Goal: Information Seeking & Learning: Learn about a topic

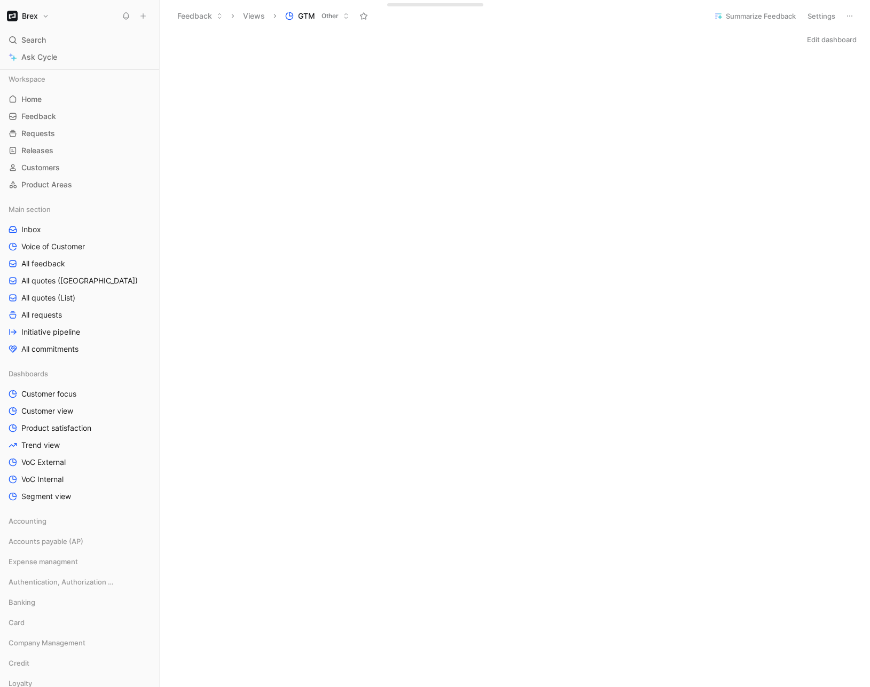
scroll to position [2278, 0]
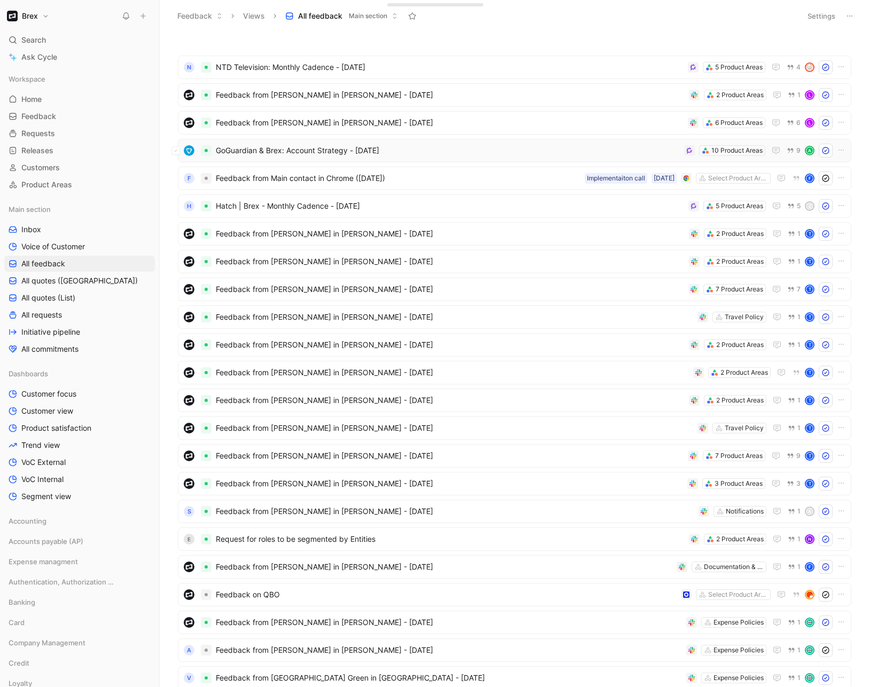
click at [481, 150] on span "GoGuardian & Brex: Account Strategy - [DATE]" at bounding box center [448, 150] width 464 height 13
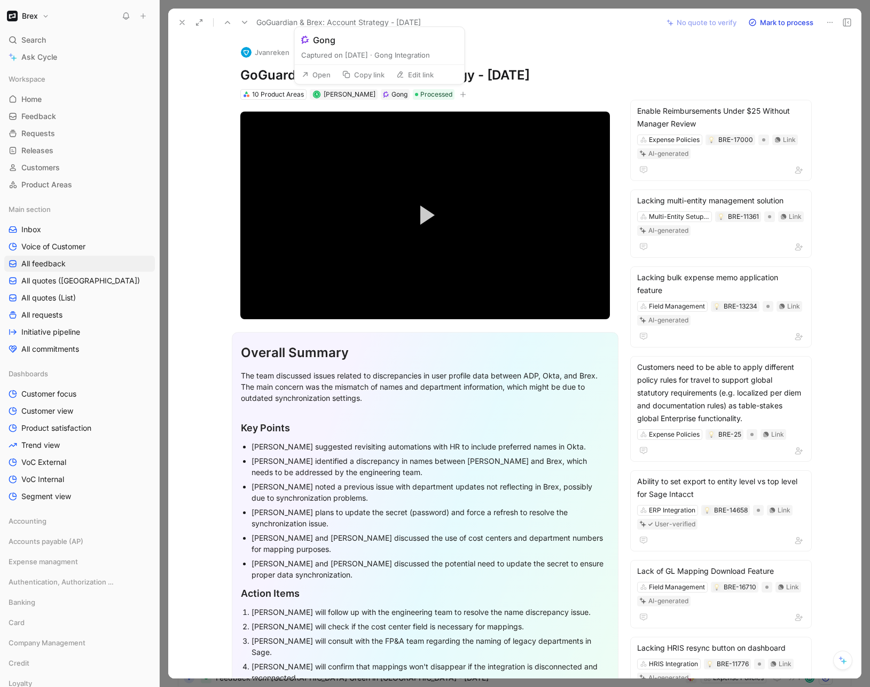
click at [306, 73] on use at bounding box center [305, 74] width 5 height 5
click at [435, 178] on video "Video Player" at bounding box center [424, 216] width 369 height 208
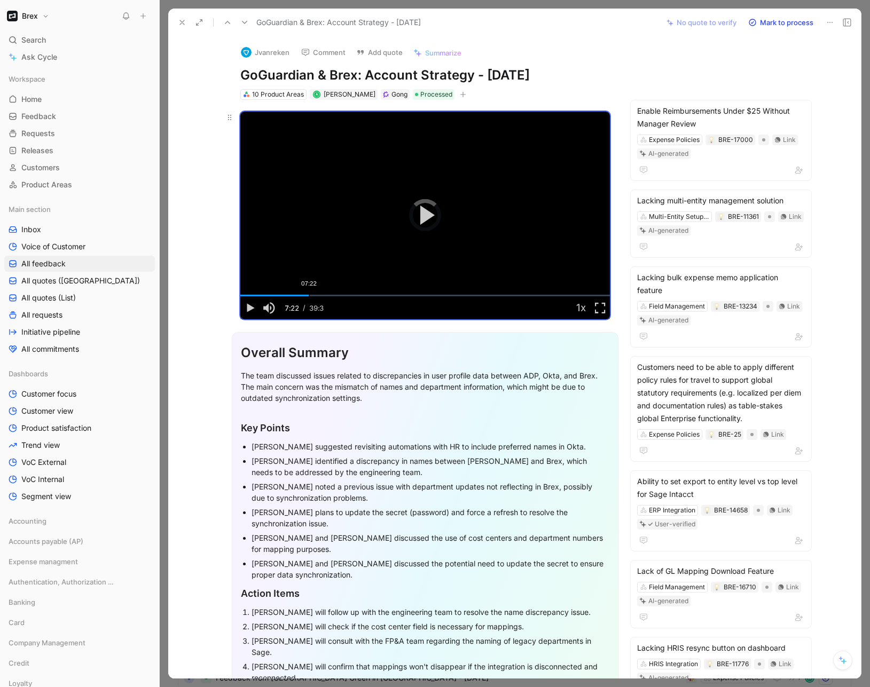
click at [309, 295] on div "07:22" at bounding box center [309, 296] width 1 height 2
click at [381, 295] on div "Loaded : 18.75% 15:25 07:23" at bounding box center [424, 296] width 369 height 2
drag, startPoint x: 443, startPoint y: 294, endPoint x: 457, endPoint y: 294, distance: 13.3
click at [443, 295] on div "Loaded : 39.12% 22:03 15:26" at bounding box center [424, 296] width 369 height 2
click at [493, 295] on div "Loaded : 55.88% 27:29 22:04" at bounding box center [424, 296] width 369 height 2
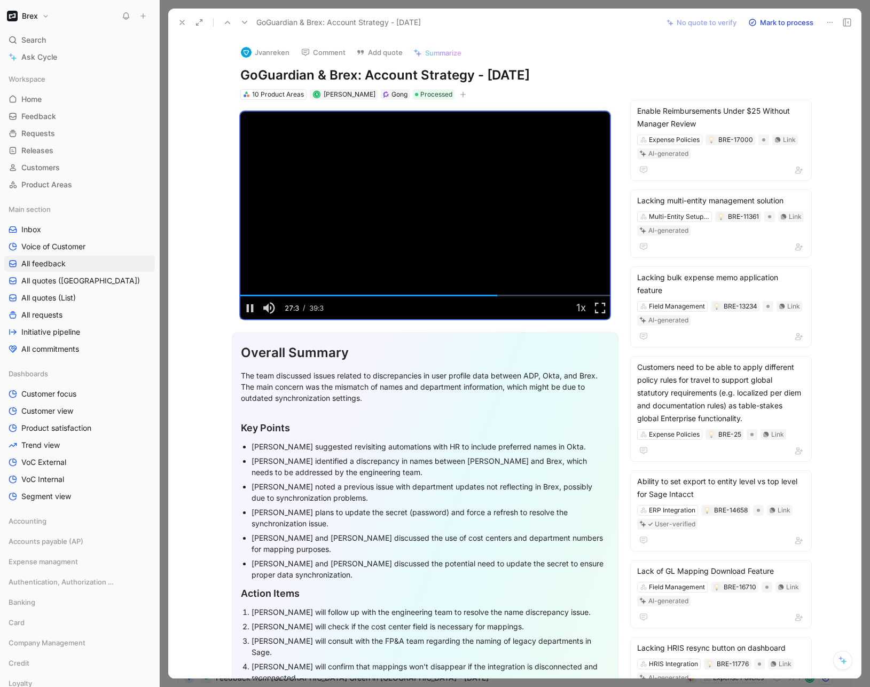
click at [185, 20] on icon at bounding box center [182, 22] width 9 height 9
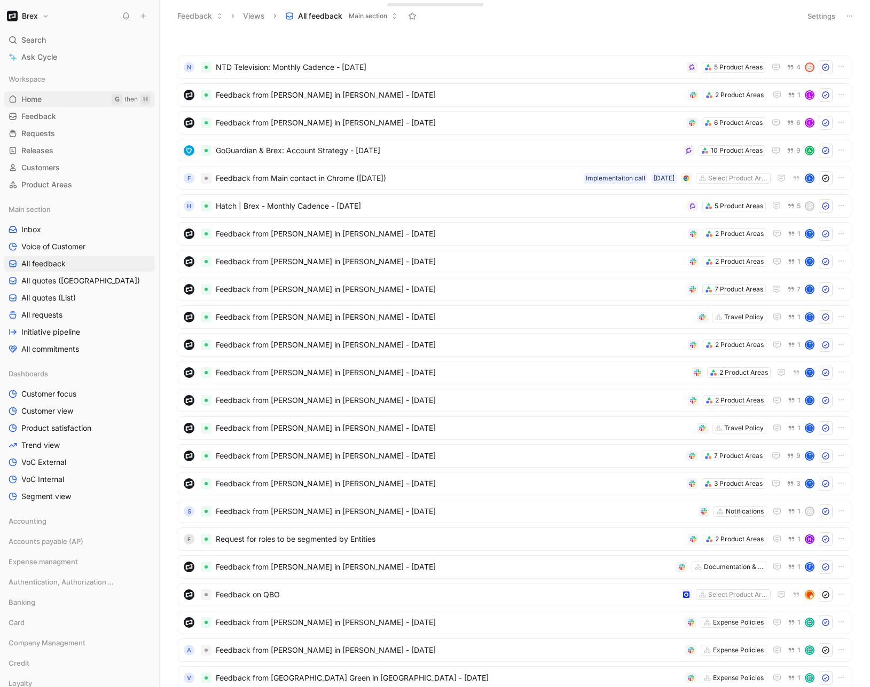
click at [42, 102] on span "Home" at bounding box center [31, 99] width 20 height 11
